Goal: Find specific page/section: Find specific page/section

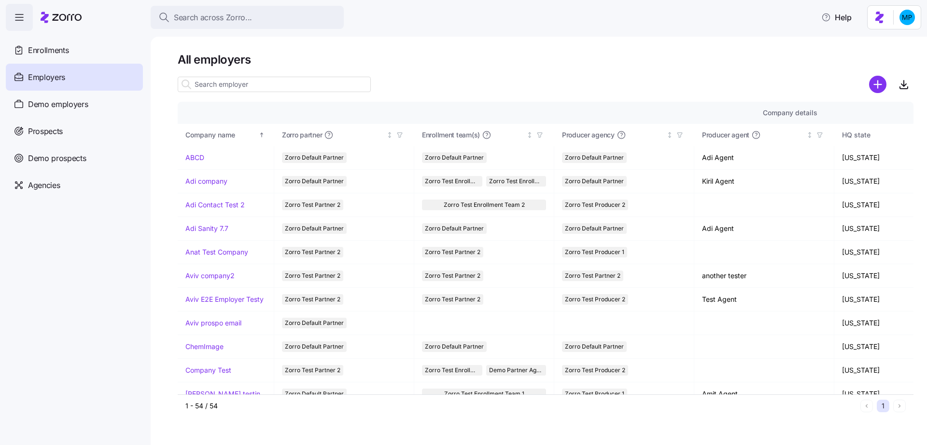
click at [197, 86] on input at bounding box center [274, 84] width 193 height 15
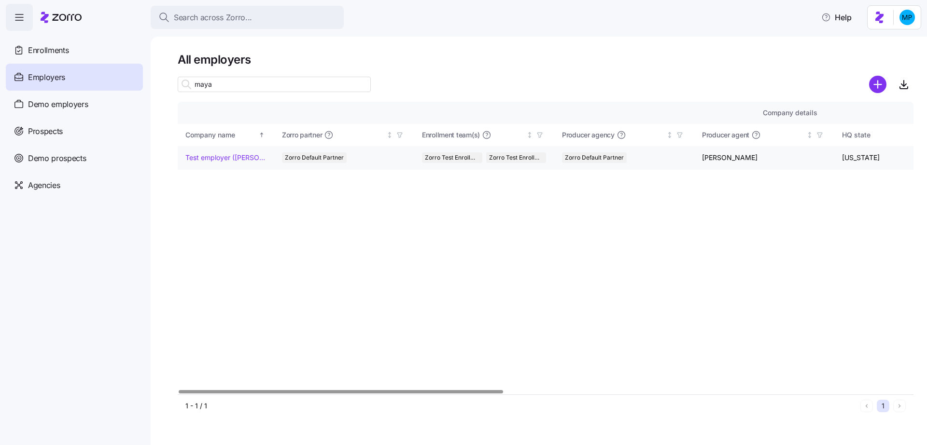
type input "maya"
click at [217, 156] on link "Test employer ([PERSON_NAME])" at bounding box center [225, 158] width 81 height 10
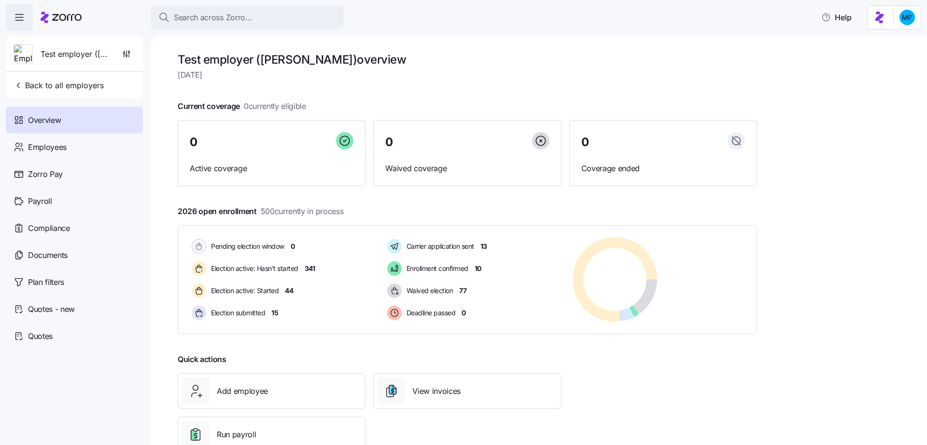
click at [270, 63] on h1 "Test employer (Maya) overview" at bounding box center [467, 59] width 579 height 15
click at [264, 56] on h1 "Test employer (Maya) overview" at bounding box center [467, 59] width 579 height 15
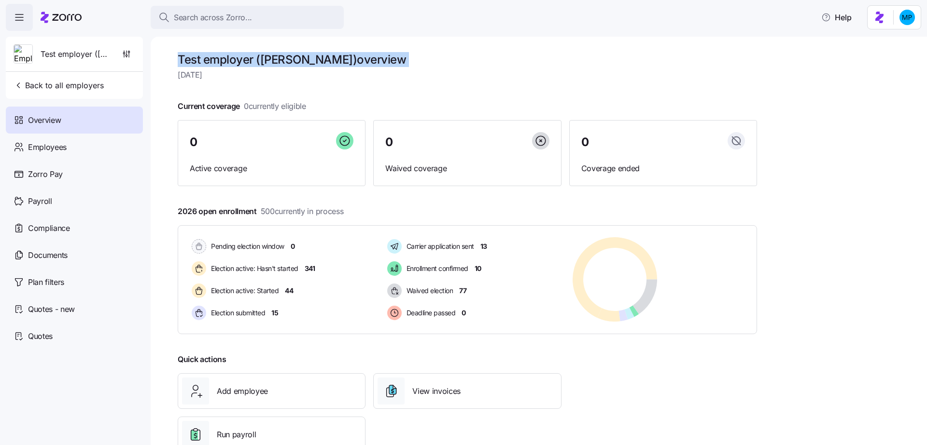
click at [264, 56] on h1 "Test employer (Maya) overview" at bounding box center [467, 59] width 579 height 15
